Goal: Task Accomplishment & Management: Use online tool/utility

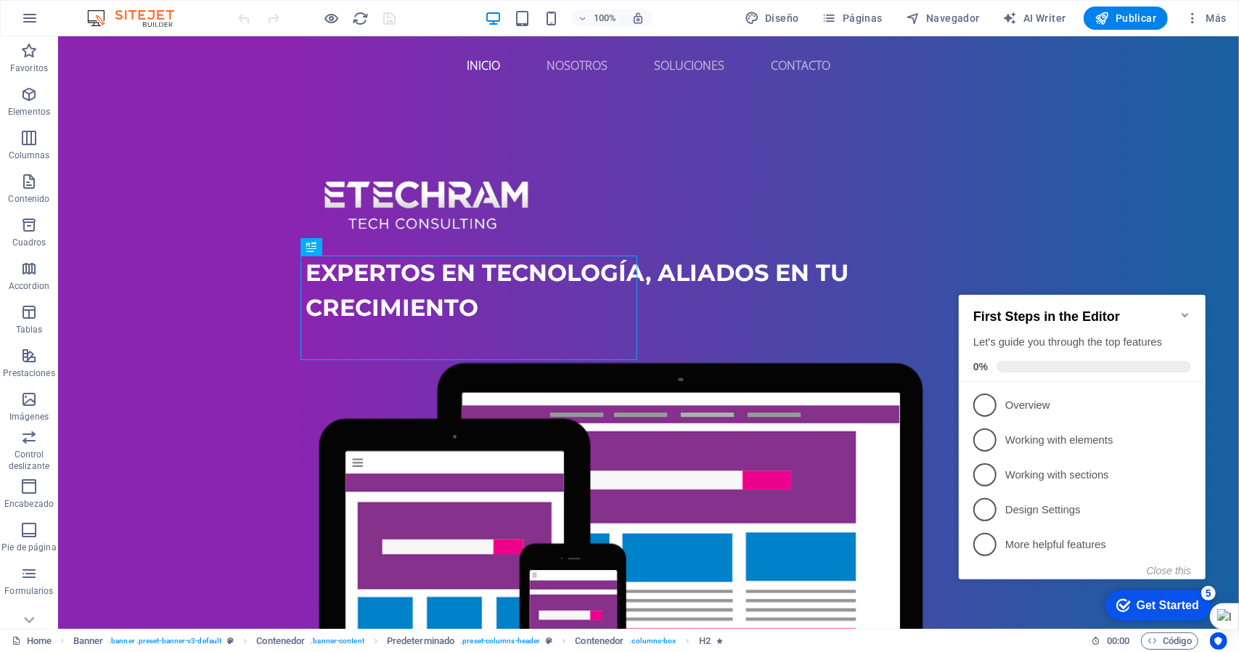
click at [1182, 309] on icon "Minimize checklist" at bounding box center [1185, 314] width 12 height 12
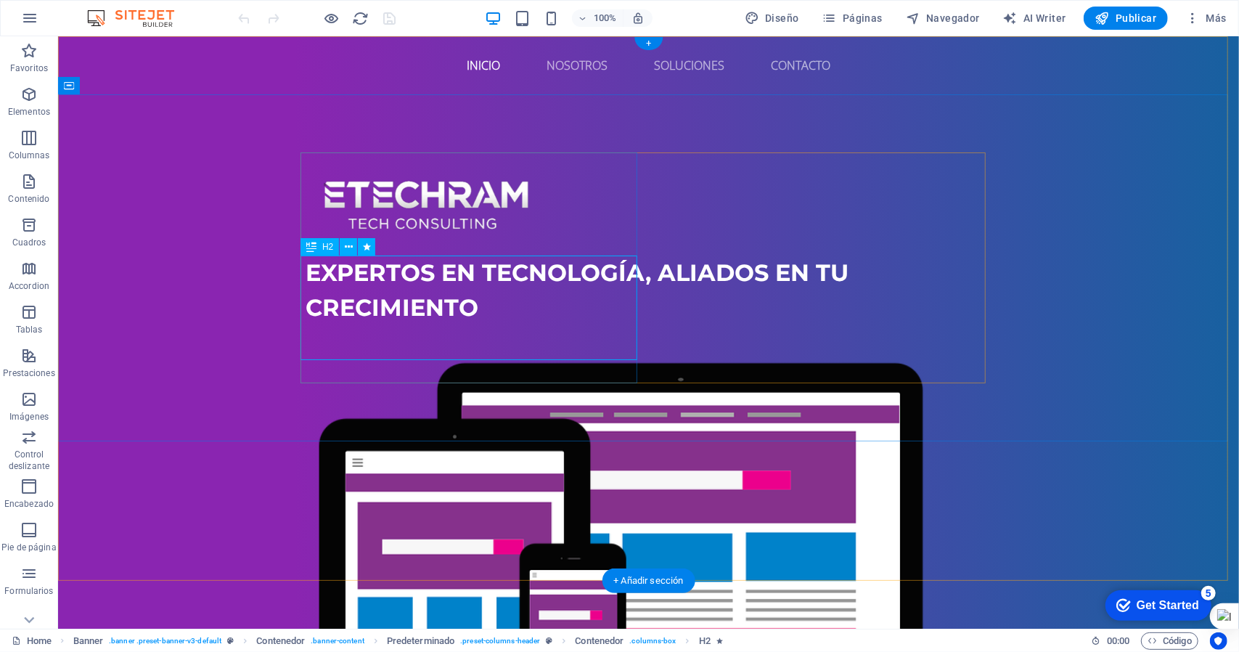
click at [314, 269] on div "Expertos en tecnología, aliados en tu crecimiento" at bounding box center [648, 290] width 685 height 70
click at [315, 269] on div "Expertos en tecnología, aliados en tu crecimiento" at bounding box center [648, 290] width 685 height 70
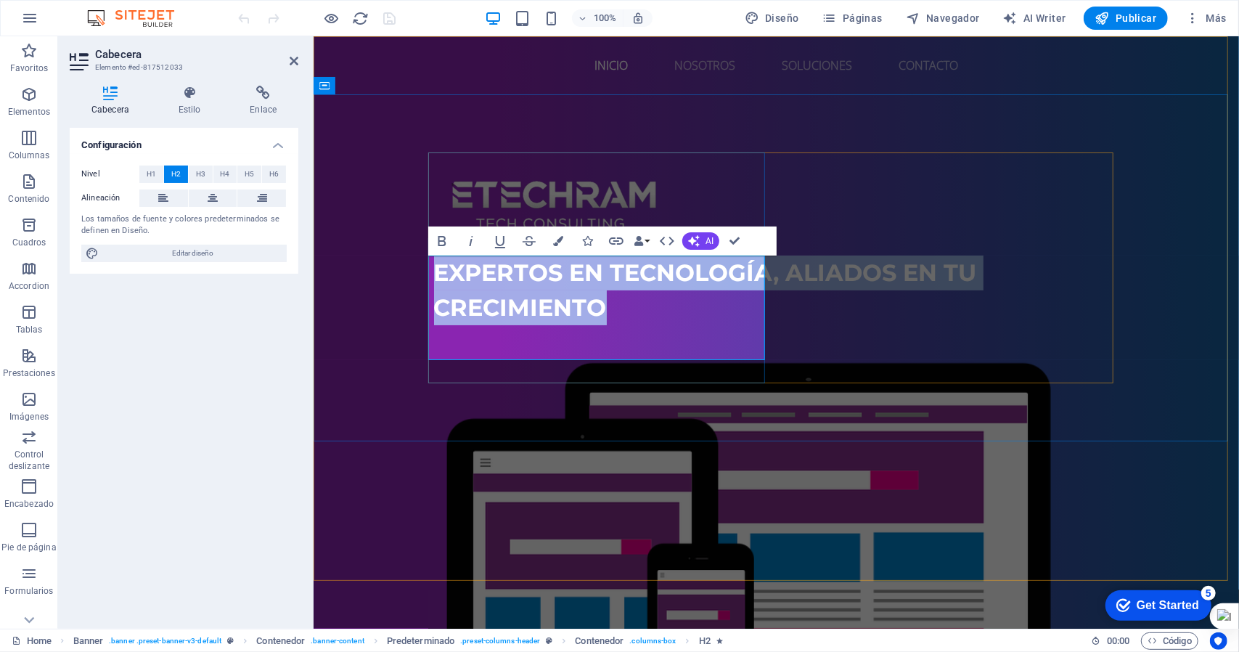
copy span "Expertos en tecnología, aliados en tu crecimiento"
click at [488, 307] on span "Expertos en tecnología, aliados en tu crecimiento" at bounding box center [704, 289] width 543 height 63
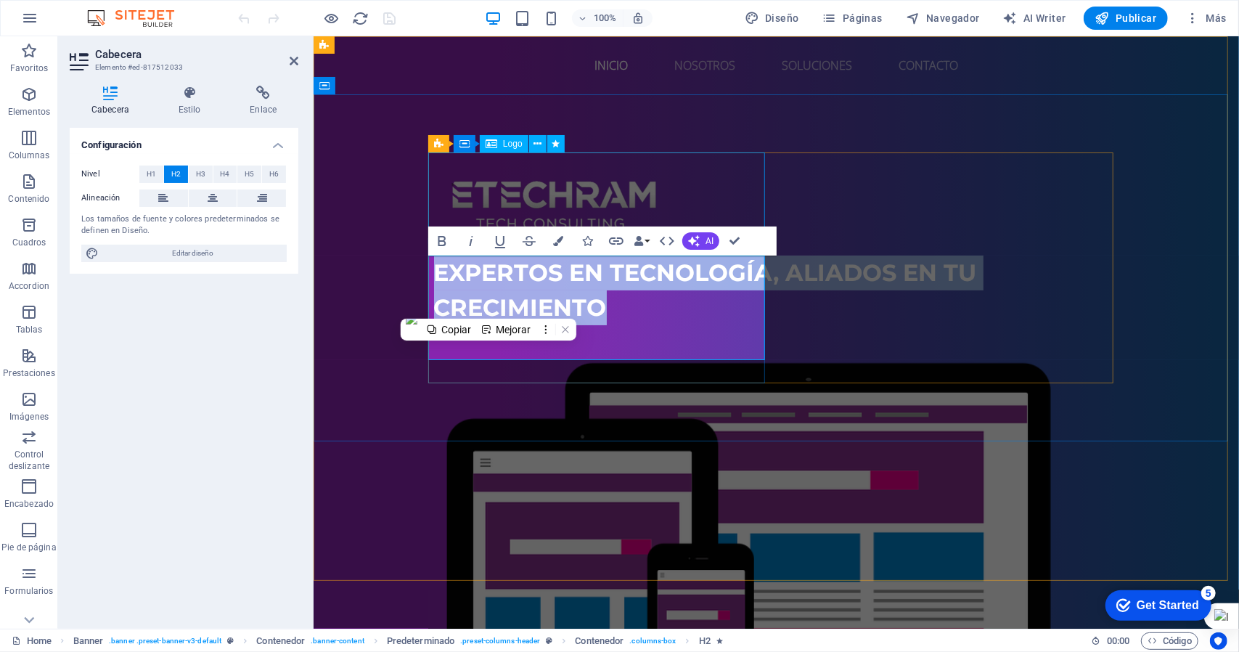
click at [595, 187] on div at bounding box center [775, 197] width 685 height 91
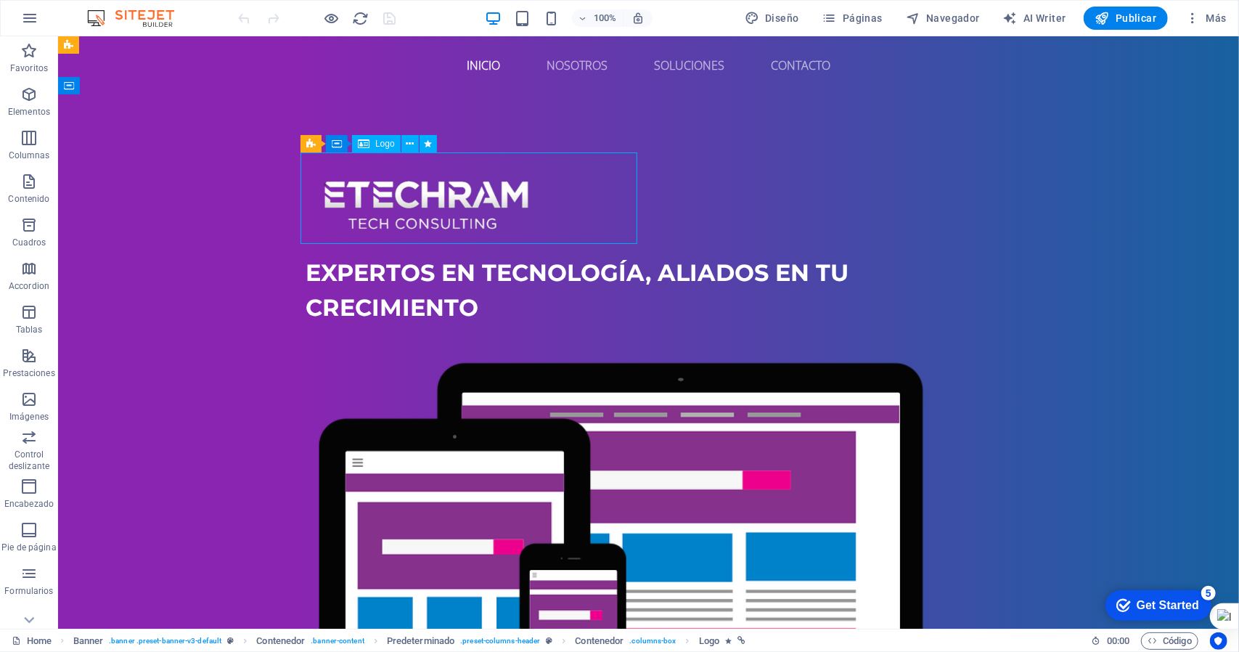
click at [527, 184] on div at bounding box center [648, 197] width 685 height 91
click at [348, 193] on div at bounding box center [648, 197] width 685 height 91
select select "px"
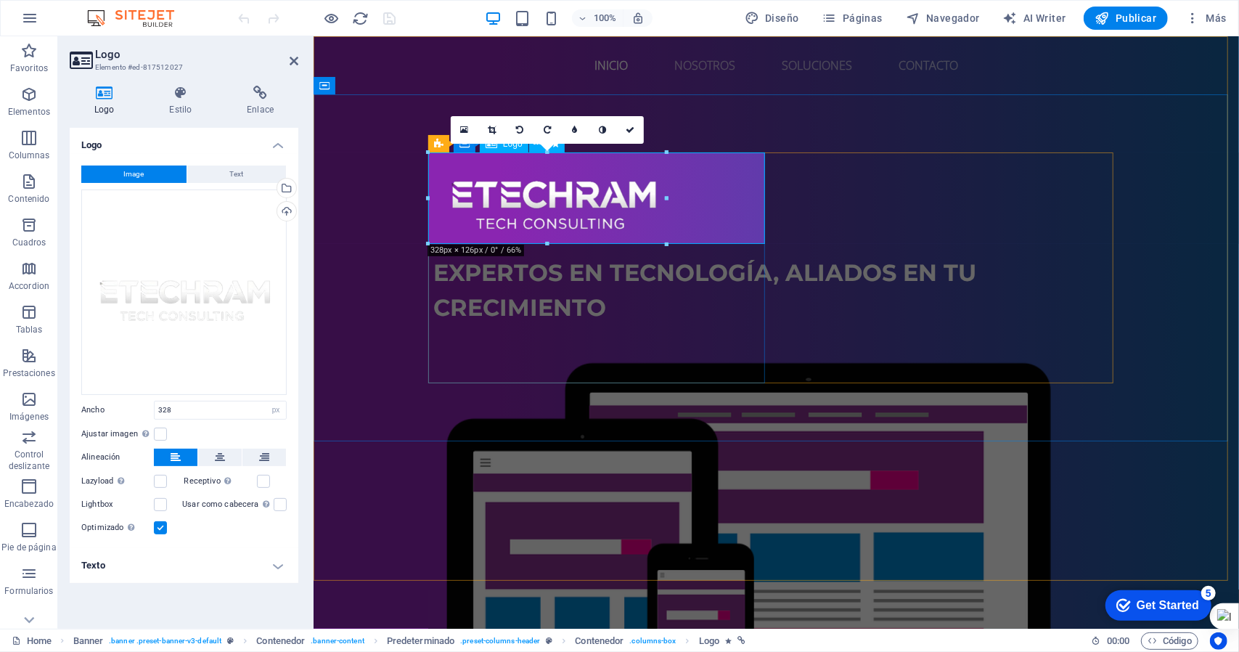
click at [541, 212] on div at bounding box center [775, 197] width 685 height 91
click at [433, 279] on div "Expertos en tecnología, aliados en tu crecimiento" at bounding box center [775, 290] width 685 height 70
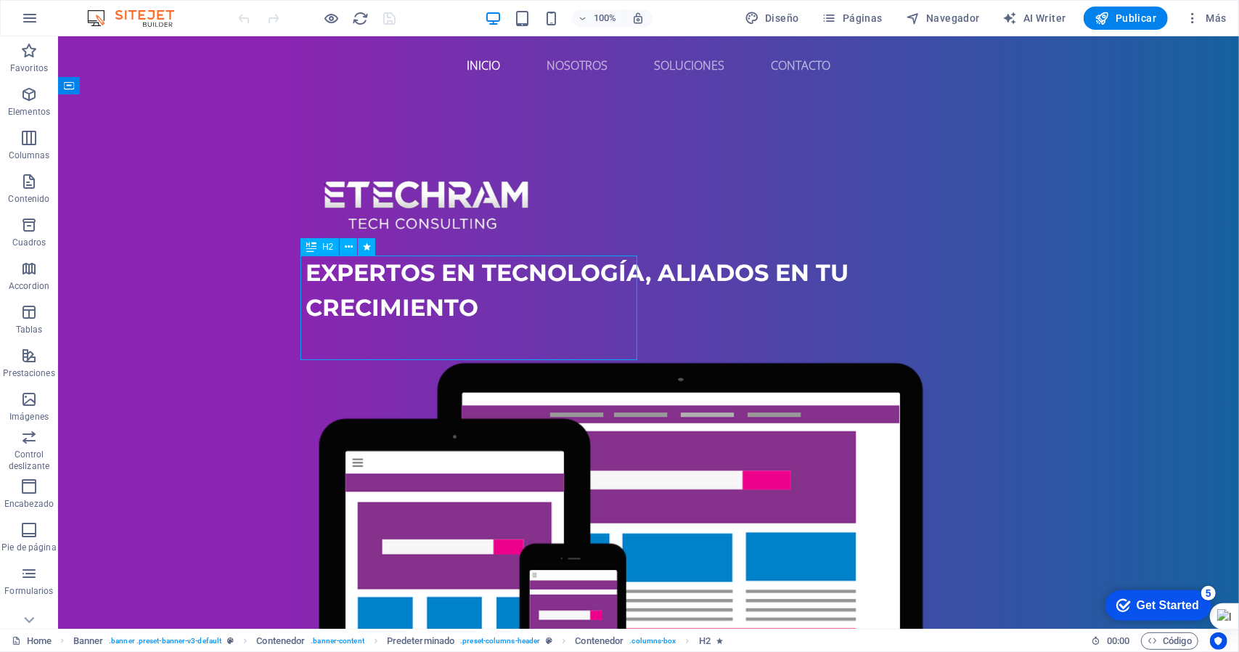
click at [311, 271] on div "Expertos en tecnología, aliados en tu crecimiento" at bounding box center [648, 290] width 685 height 70
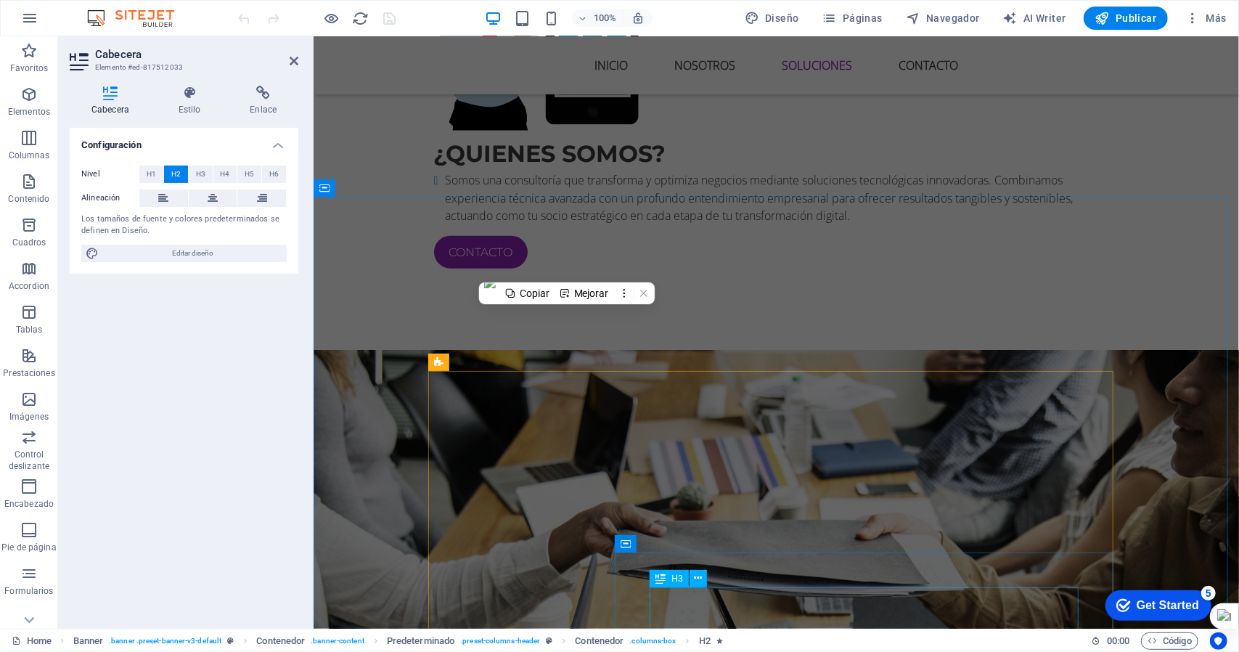
scroll to position [871, 0]
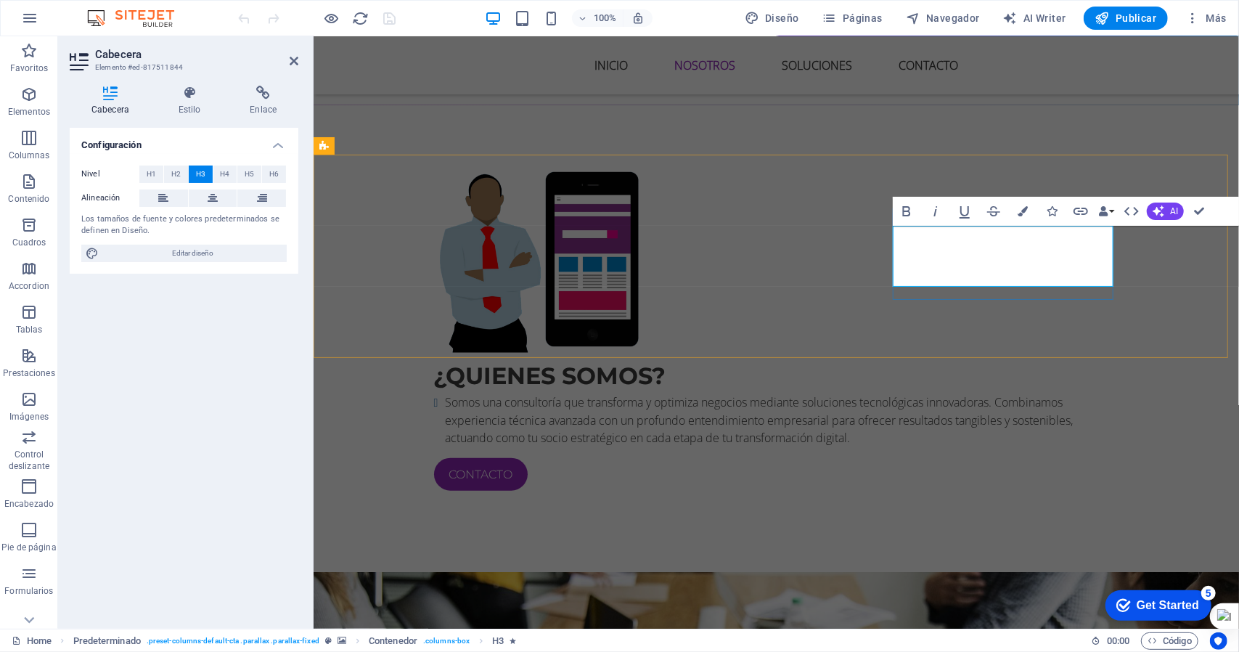
drag, startPoint x: 901, startPoint y: 239, endPoint x: 1085, endPoint y: 269, distance: 186.0
copy h3 "Tu socio estratégico en tecnología."
